Goal: Task Accomplishment & Management: Use online tool/utility

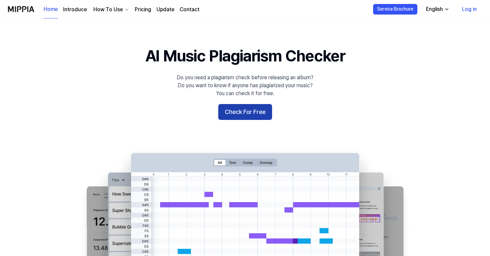
click at [249, 118] on button "Check For Free" at bounding box center [245, 112] width 54 height 16
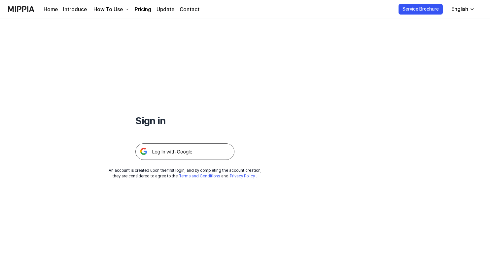
click at [223, 151] on img at bounding box center [184, 151] width 99 height 17
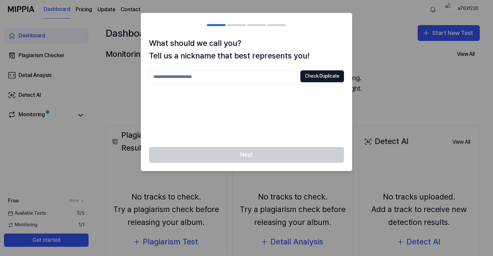
click at [254, 79] on input "text" at bounding box center [223, 76] width 149 height 13
click at [265, 106] on div "Check Duplicate" at bounding box center [246, 104] width 195 height 69
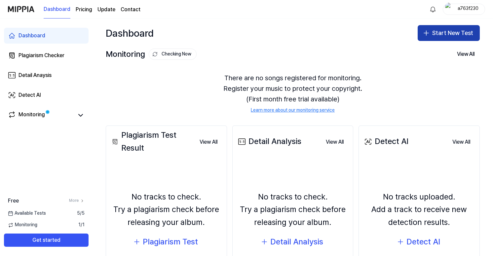
click at [440, 31] on button "Start New Test" at bounding box center [448, 33] width 62 height 16
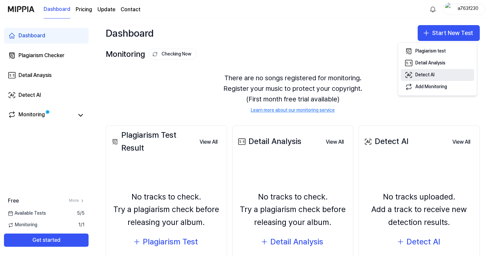
click at [417, 75] on div "Detect AI" at bounding box center [424, 75] width 19 height 7
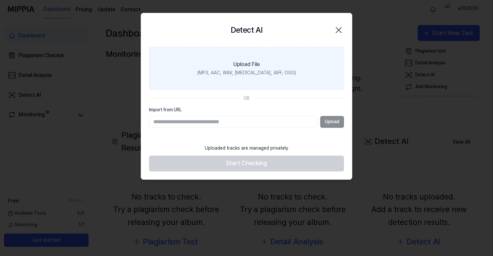
click at [252, 61] on div "Upload File" at bounding box center [246, 64] width 26 height 8
click at [0, 0] on input "Upload File (MP3, AAC, WAV, [MEDICAL_DATA], AIFF, OGG)" at bounding box center [0, 0] width 0 height 0
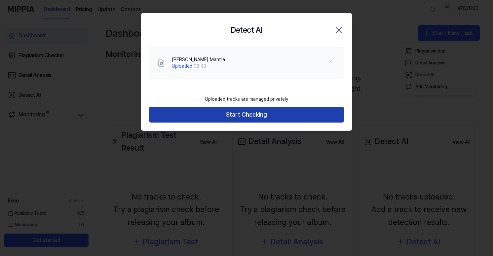
click at [278, 118] on button "Start Checking" at bounding box center [246, 115] width 195 height 16
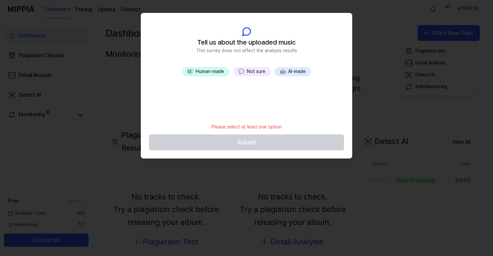
click at [254, 69] on button "💬 Not sure" at bounding box center [251, 71] width 37 height 9
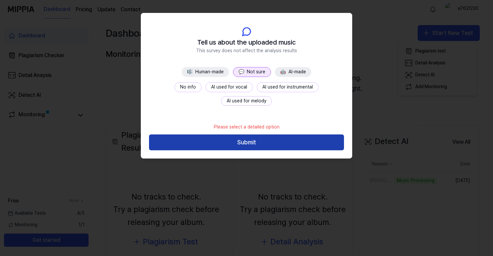
click at [240, 141] on button "Submit" at bounding box center [246, 142] width 195 height 16
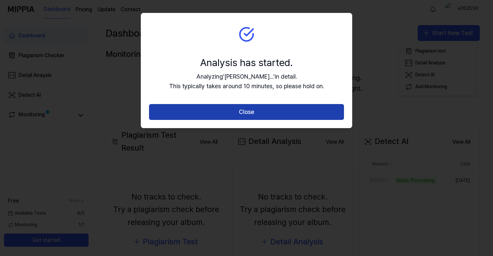
click at [244, 117] on button "Close" at bounding box center [246, 112] width 195 height 16
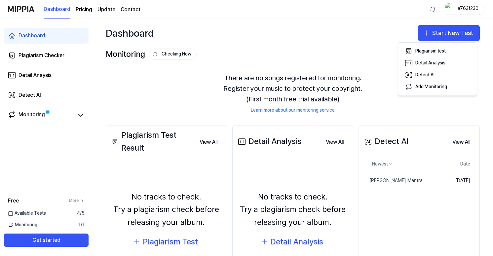
click at [423, 206] on div "Detect AI View All Detect AI Newest Date [PERSON_NAME] Mantra Delete [DATE] Vie…" at bounding box center [418, 209] width 121 height 167
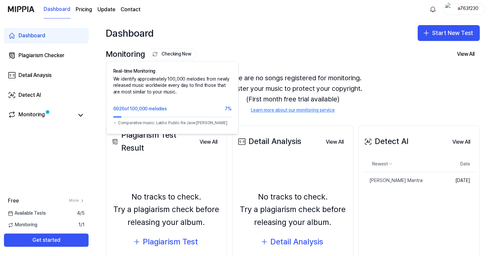
click at [171, 52] on button "Checking Now" at bounding box center [173, 54] width 48 height 11
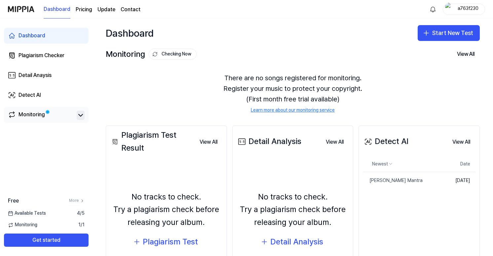
click at [82, 115] on icon at bounding box center [81, 115] width 8 height 8
click at [455, 139] on button "View All" at bounding box center [461, 141] width 28 height 13
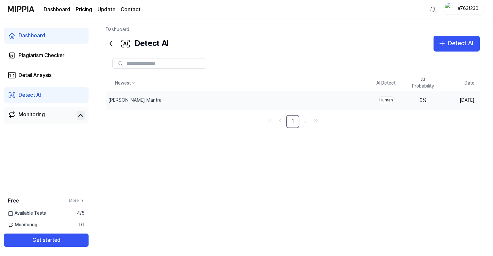
click at [386, 100] on div "Human" at bounding box center [386, 100] width 18 height 8
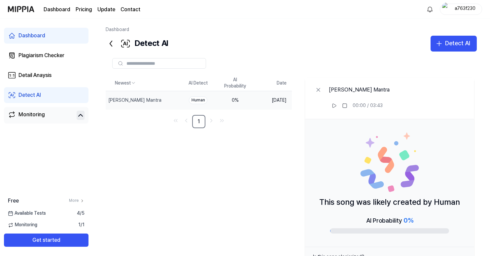
click at [111, 43] on icon at bounding box center [111, 43] width 11 height 11
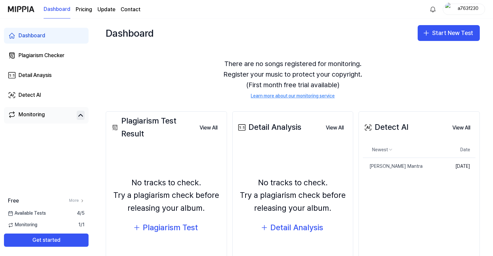
scroll to position [18, 0]
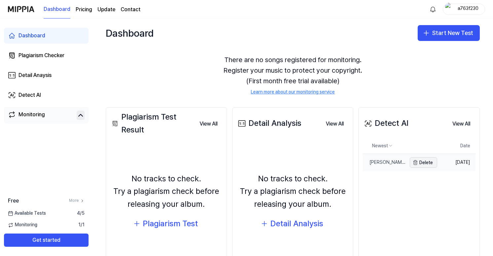
click at [422, 157] on button "Delete" at bounding box center [423, 162] width 27 height 11
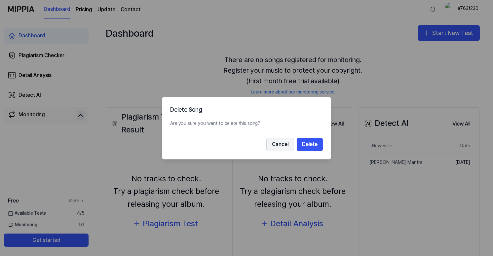
click at [269, 144] on button "Cancel" at bounding box center [280, 144] width 28 height 13
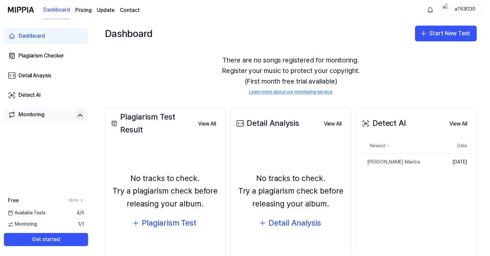
scroll to position [0, 0]
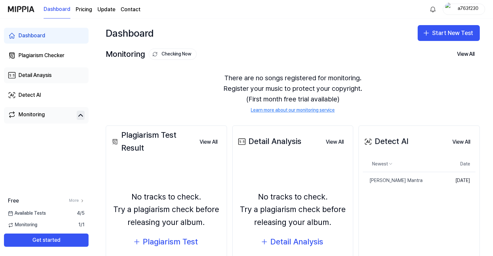
click at [52, 82] on link "Detail Anaysis" at bounding box center [46, 75] width 85 height 16
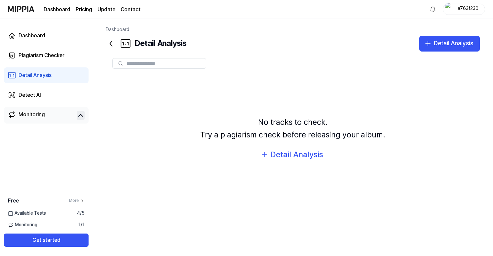
click at [145, 64] on input "text" at bounding box center [163, 63] width 75 height 6
click at [110, 41] on icon at bounding box center [111, 43] width 11 height 11
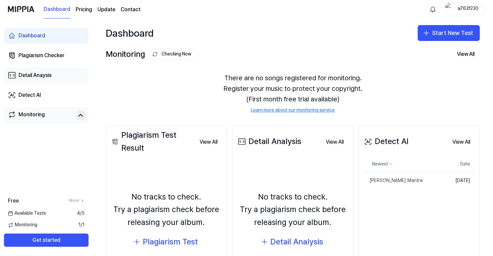
click at [38, 77] on div "Detail Anaysis" at bounding box center [34, 75] width 33 height 8
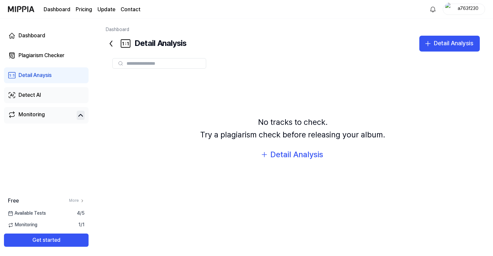
click at [36, 99] on link "Detect AI" at bounding box center [46, 95] width 85 height 16
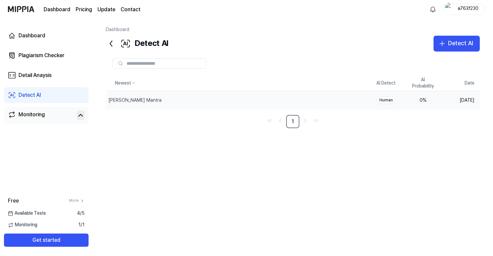
click at [455, 100] on td "[DATE]" at bounding box center [460, 100] width 38 height 18
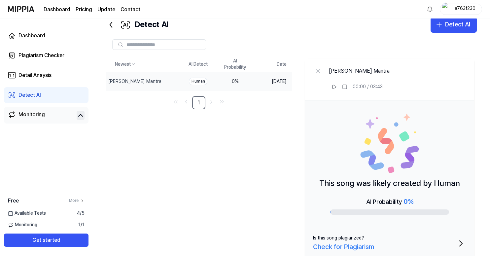
scroll to position [25, 0]
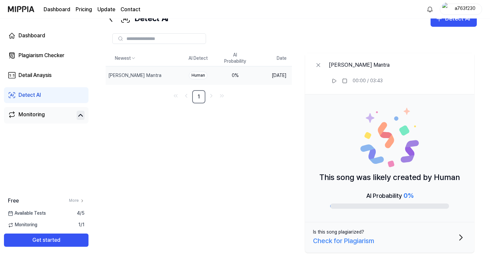
click at [405, 207] on div at bounding box center [389, 205] width 119 height 5
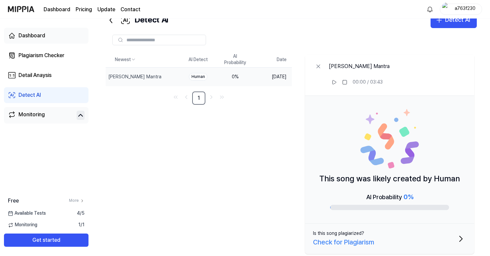
click at [50, 41] on link "Dashboard" at bounding box center [46, 36] width 85 height 16
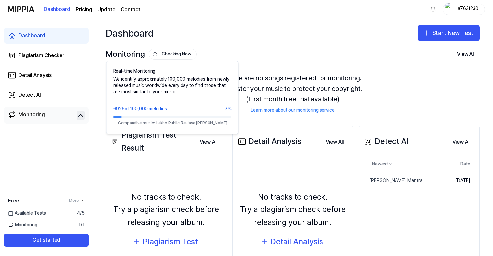
click at [180, 50] on button "Checking Now" at bounding box center [173, 54] width 48 height 11
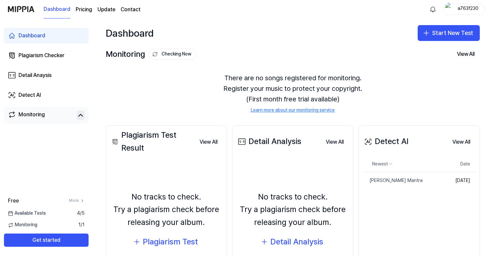
click at [45, 116] on link "Monitoring" at bounding box center [41, 115] width 66 height 9
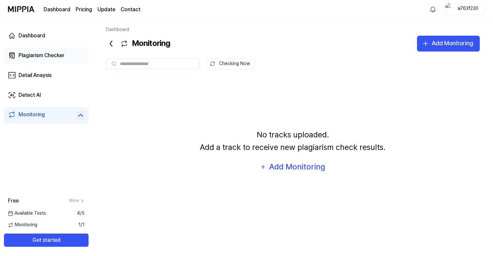
click at [51, 52] on div "Plagiarism Checker" at bounding box center [41, 56] width 46 height 8
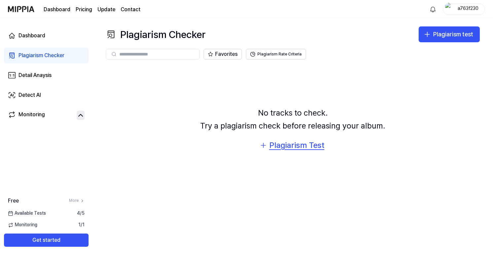
click at [300, 142] on div "Plagiarism Test" at bounding box center [296, 145] width 55 height 13
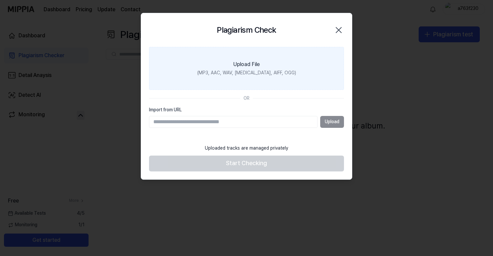
click at [242, 70] on div "(MP3, AAC, WAV, [MEDICAL_DATA], AIFF, OGG)" at bounding box center [246, 73] width 99 height 7
click at [0, 0] on input "Upload File (MP3, AAC, WAV, [MEDICAL_DATA], AIFF, OGG)" at bounding box center [0, 0] width 0 height 0
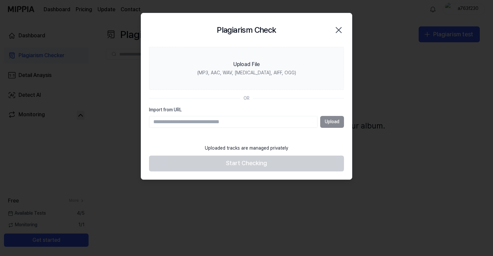
click at [326, 26] on div "Plagiarism Check Close" at bounding box center [246, 30] width 195 height 18
click at [332, 27] on div "Plagiarism Check Close" at bounding box center [246, 30] width 195 height 18
click at [339, 29] on icon "button" at bounding box center [338, 30] width 11 height 11
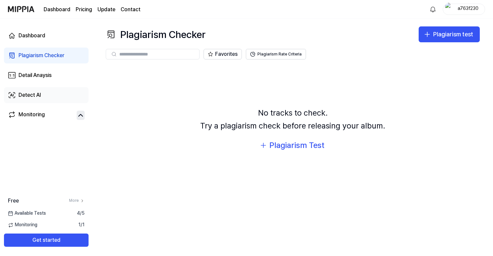
click at [23, 93] on div "Detect AI" at bounding box center [29, 95] width 22 height 8
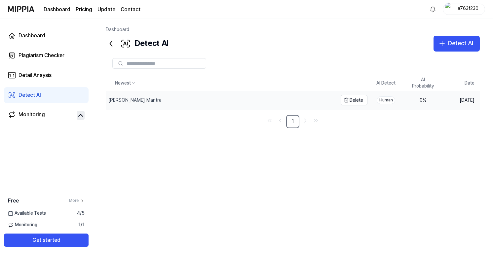
click at [304, 97] on div "[PERSON_NAME] Mantra" at bounding box center [222, 100] width 232 height 18
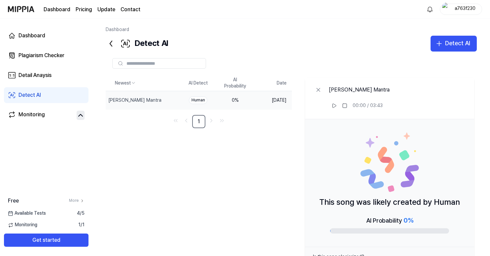
scroll to position [25, 0]
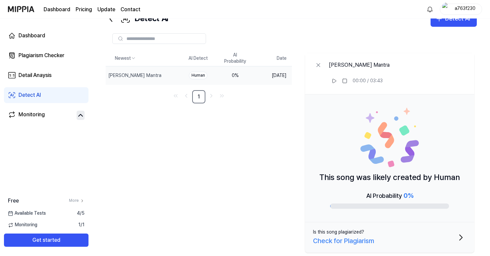
click at [369, 234] on div "Is this song plagiarized? Check for Plagiarism" at bounding box center [343, 237] width 61 height 17
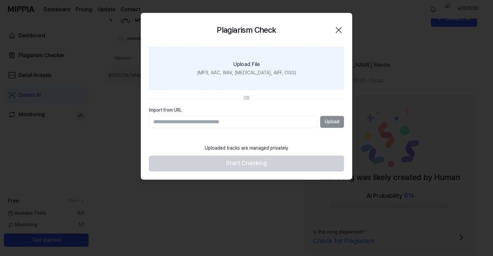
click at [258, 63] on div "Upload File" at bounding box center [246, 64] width 26 height 8
click at [0, 0] on input "Upload File (MP3, AAC, WAV, [MEDICAL_DATA], AIFF, OGG)" at bounding box center [0, 0] width 0 height 0
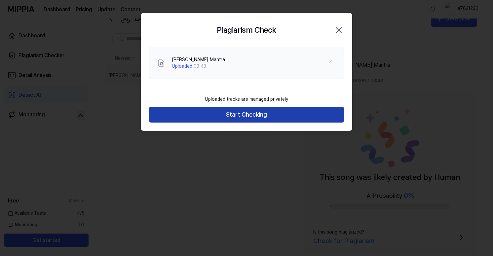
click at [249, 112] on button "Start Checking" at bounding box center [246, 115] width 195 height 16
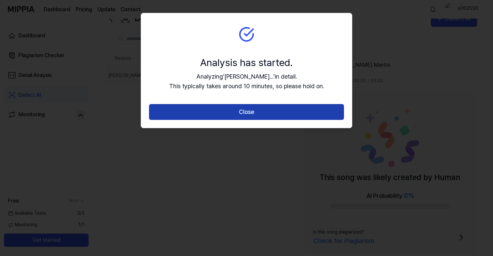
click at [249, 110] on button "Close" at bounding box center [246, 112] width 195 height 16
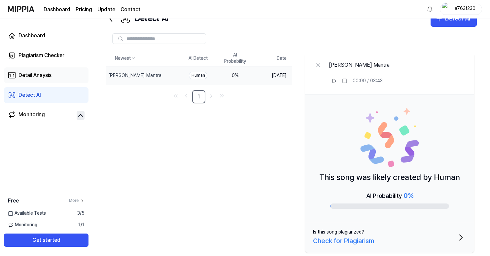
click at [53, 76] on link "Detail Anaysis" at bounding box center [46, 75] width 85 height 16
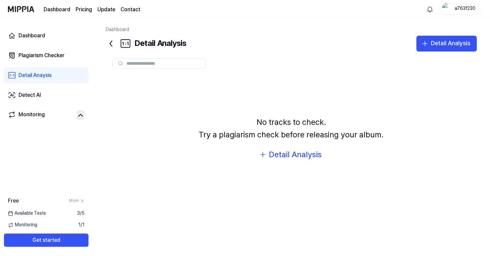
scroll to position [0, 0]
click at [45, 53] on div "Plagiarism Checker" at bounding box center [41, 56] width 46 height 8
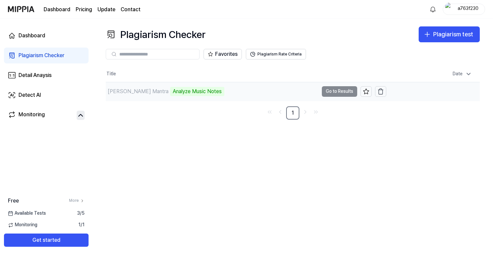
click at [343, 91] on td "[PERSON_NAME] Mantra Analyze Music Notes Go to Results" at bounding box center [246, 91] width 280 height 18
click at [31, 85] on div "Dashboard Plagiarism Checker Detail Anaysis Detect AI Monitoring" at bounding box center [46, 75] width 92 height 114
click at [28, 96] on div "Detect AI" at bounding box center [29, 95] width 22 height 8
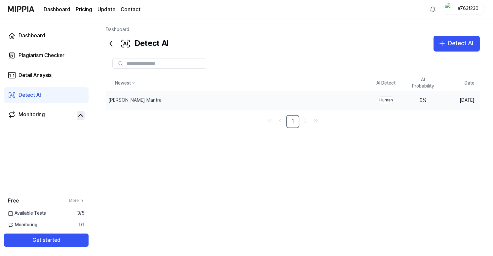
click at [371, 106] on td "Human" at bounding box center [385, 100] width 37 height 18
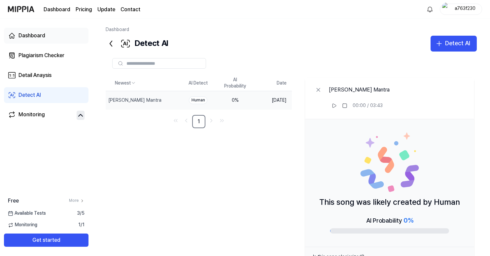
click at [57, 34] on link "Dashboard" at bounding box center [46, 36] width 85 height 16
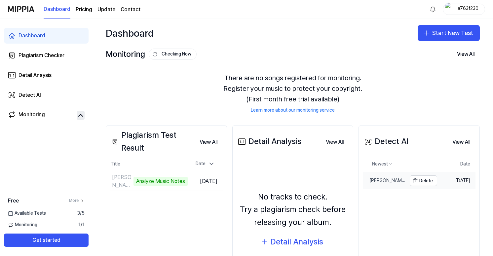
click at [406, 178] on td "[PERSON_NAME] Mantra Delete" at bounding box center [400, 180] width 74 height 17
click at [393, 181] on div "[PERSON_NAME] Mantra" at bounding box center [385, 180] width 44 height 7
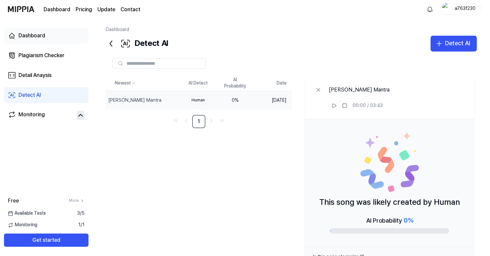
click at [66, 37] on link "Dashboard" at bounding box center [46, 36] width 85 height 16
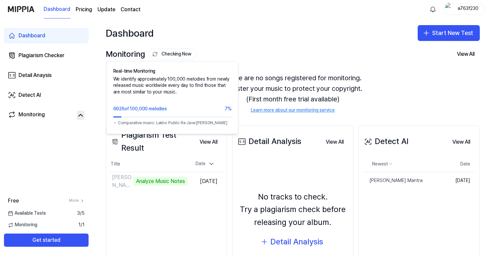
click at [165, 49] on button "Checking Now" at bounding box center [173, 54] width 48 height 11
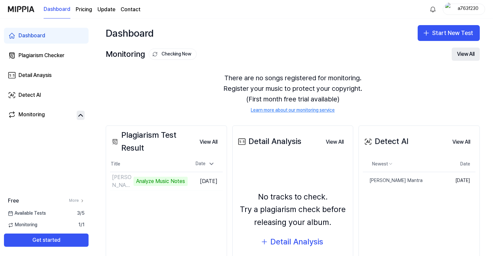
click at [465, 53] on button "View All" at bounding box center [465, 54] width 28 height 13
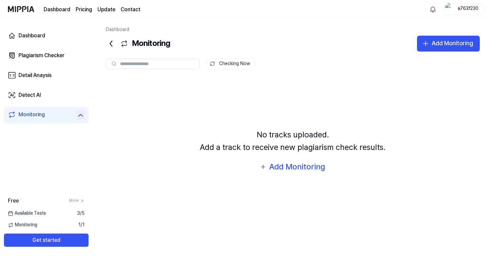
click at [135, 67] on div at bounding box center [153, 63] width 94 height 11
click at [144, 63] on input "text" at bounding box center [157, 64] width 75 height 6
click at [26, 50] on link "Plagiarism Checker" at bounding box center [46, 56] width 85 height 16
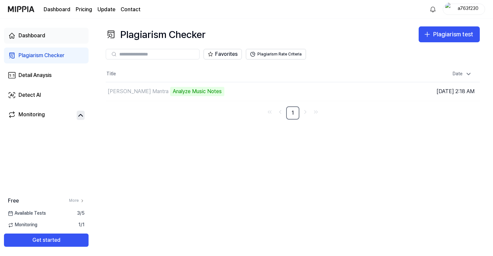
click at [34, 32] on div "Dashboard" at bounding box center [31, 36] width 27 height 8
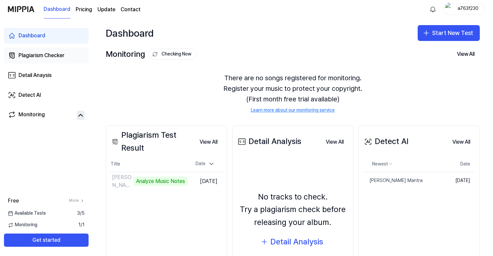
click at [52, 57] on div "Plagiarism Checker" at bounding box center [41, 56] width 46 height 8
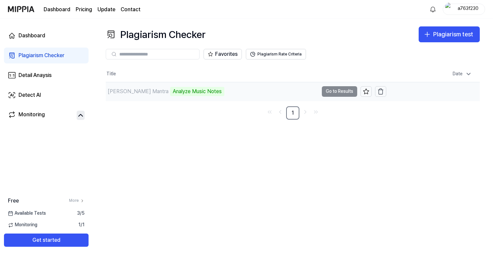
click at [340, 93] on td "[PERSON_NAME] Mantra Analyze Music Notes Go to Results" at bounding box center [246, 91] width 280 height 18
